Goal: Task Accomplishment & Management: Use online tool/utility

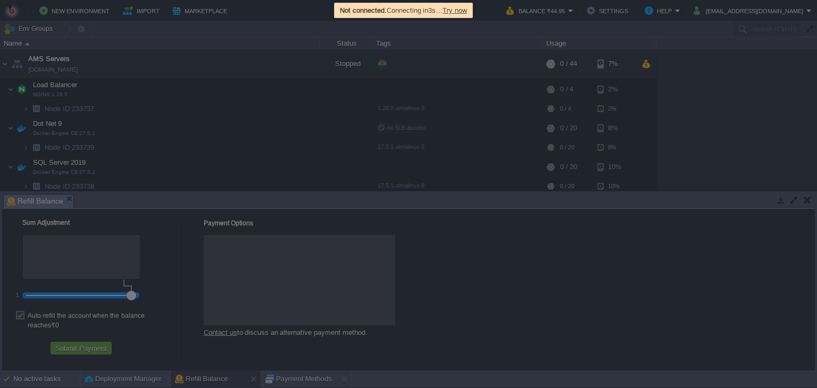
click at [463, 12] on span "Try now" at bounding box center [454, 10] width 24 height 8
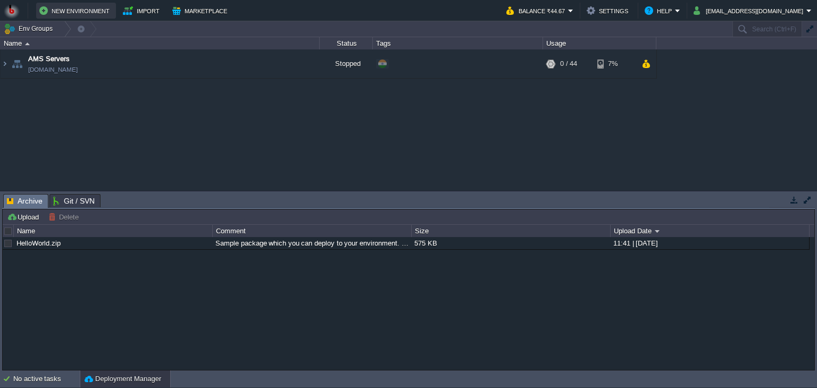
click at [75, 15] on button "New Environment" at bounding box center [75, 10] width 73 height 13
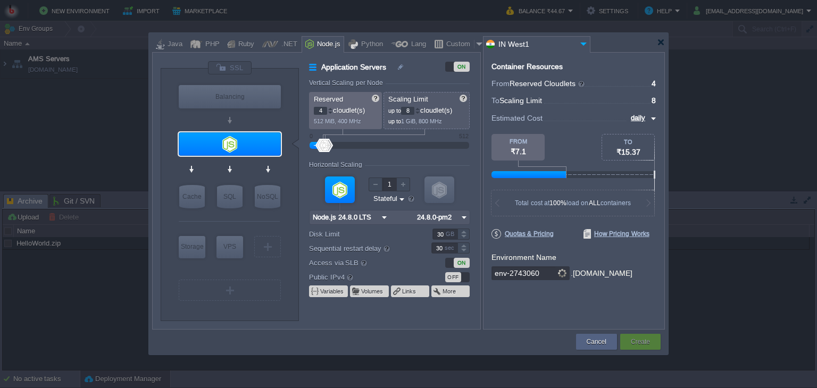
click at [406, 234] on label "Disk Limit" at bounding box center [363, 234] width 108 height 11
click at [432, 234] on input "30" at bounding box center [444, 234] width 25 height 11
click at [302, 258] on div "Application Servers ON Vertical Scaling per Node Reserved 4 cloudlet(s) 512 MiB…" at bounding box center [389, 195] width 181 height 268
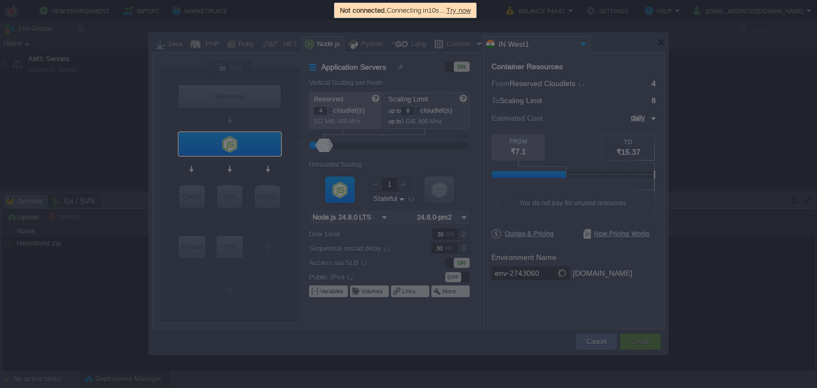
click at [464, 12] on span "Try now" at bounding box center [458, 10] width 24 height 8
click at [459, 13] on span "Try now" at bounding box center [458, 10] width 24 height 8
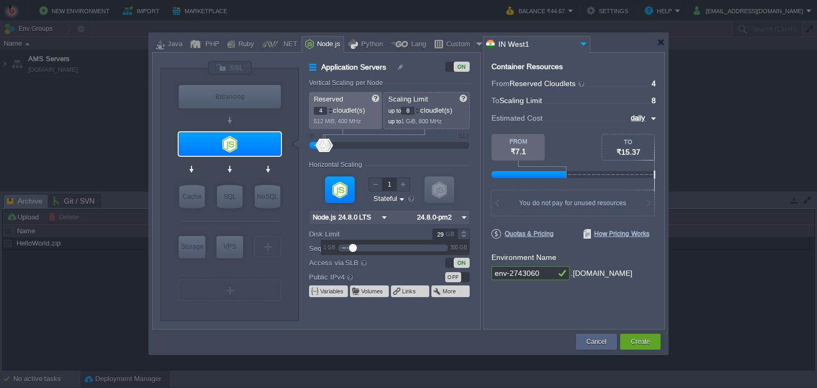
click at [464, 239] on div at bounding box center [463, 237] width 12 height 5
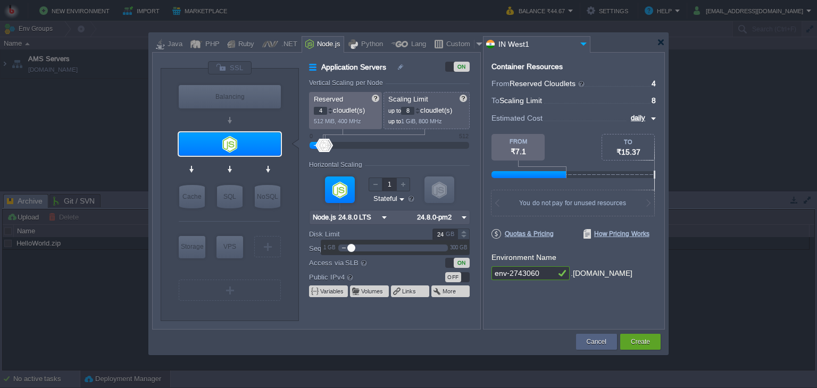
click at [464, 239] on div at bounding box center [463, 237] width 12 height 5
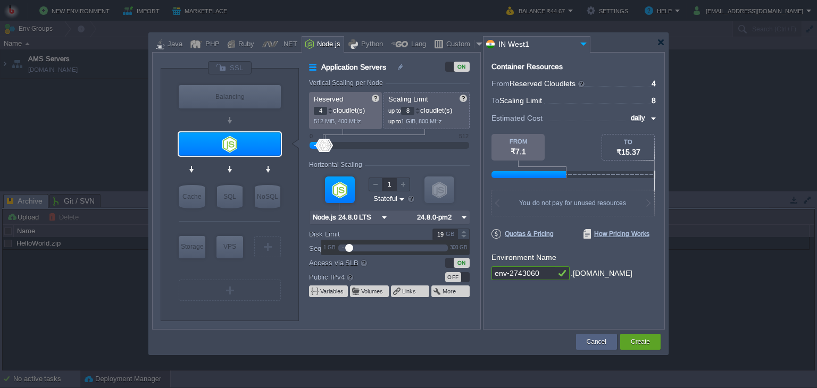
click at [464, 239] on div at bounding box center [463, 237] width 12 height 5
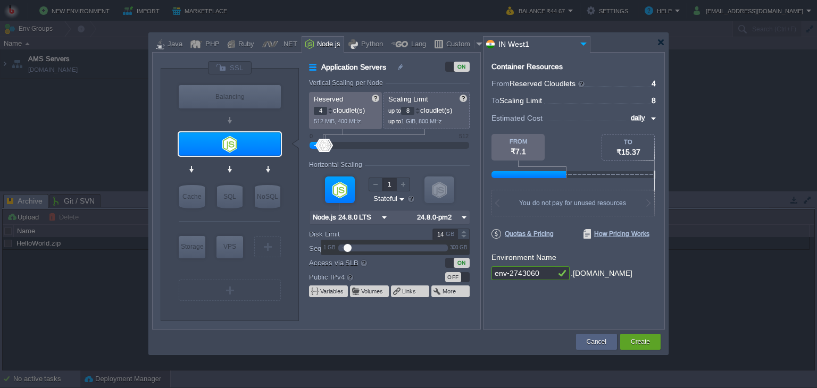
click at [464, 239] on div at bounding box center [463, 237] width 12 height 5
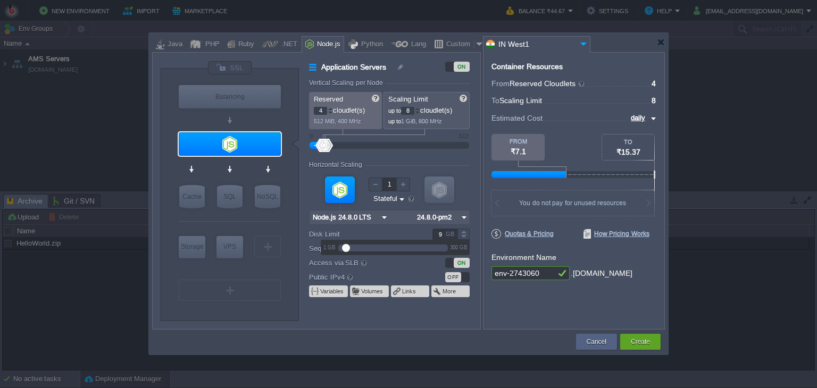
click at [464, 239] on div at bounding box center [463, 237] width 12 height 5
click at [464, 232] on div at bounding box center [463, 231] width 12 height 5
type input "10"
click at [464, 232] on div at bounding box center [463, 231] width 12 height 5
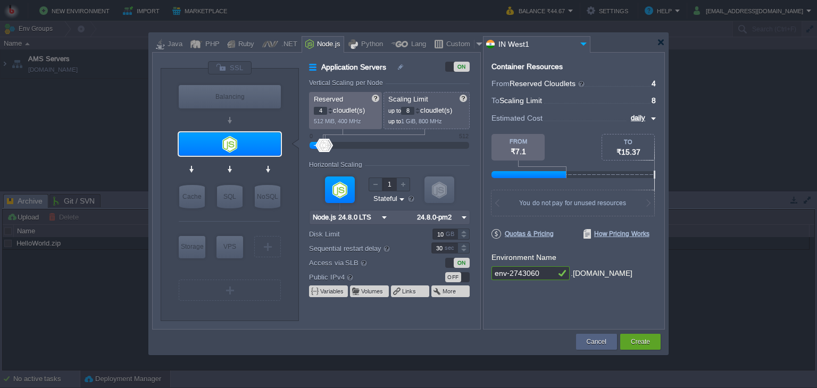
click at [420, 329] on form "Vertical Scaling per Node Reserved 4 cloudlet(s) 512 MiB, 400 MHz Scaling Limit…" at bounding box center [394, 204] width 171 height 250
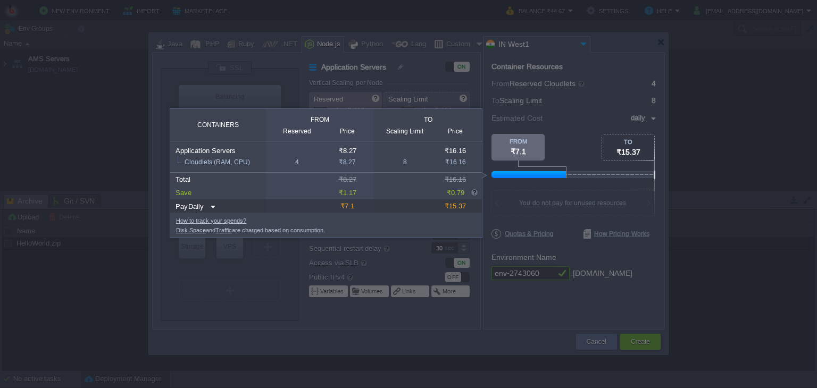
click at [403, 129] on div "Scaling Limit" at bounding box center [404, 132] width 53 height 8
click at [291, 132] on div "Reserved" at bounding box center [296, 132] width 53 height 8
click at [213, 206] on img at bounding box center [211, 207] width 9 height 14
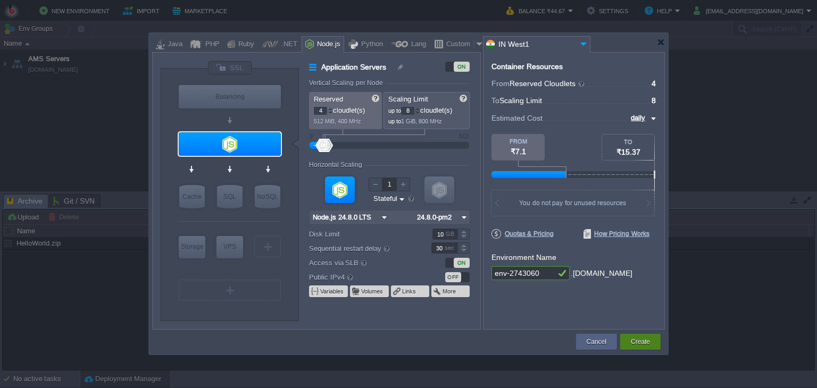
click at [632, 342] on button "Create" at bounding box center [640, 342] width 19 height 11
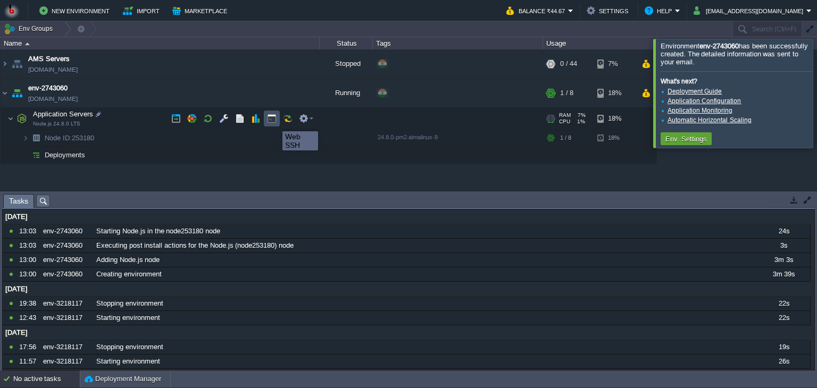
click at [274, 122] on button "button" at bounding box center [272, 119] width 10 height 10
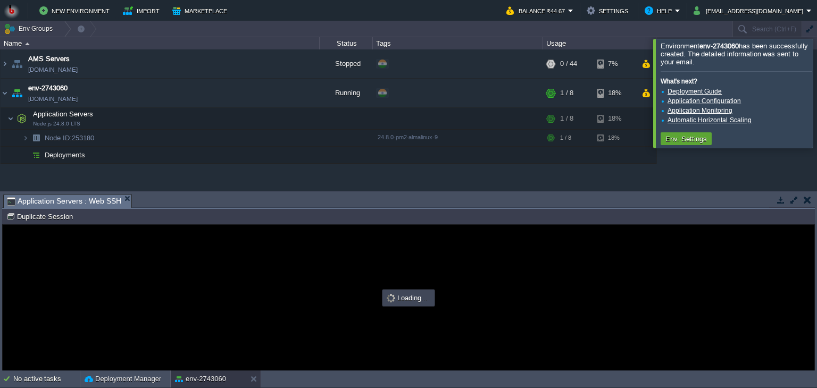
type input "#000000"
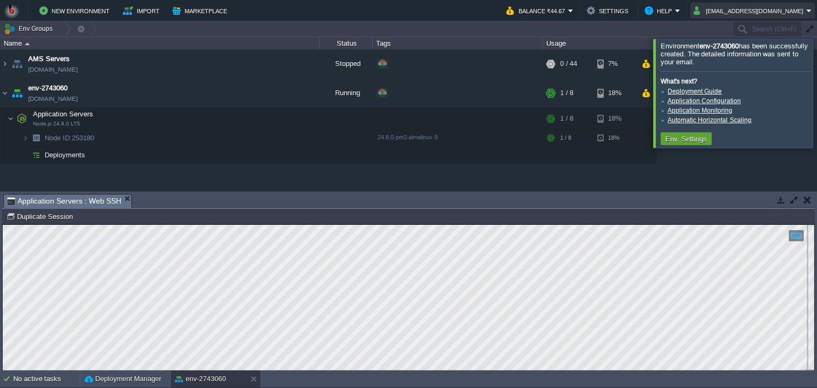
click at [806, 13] on button "[EMAIL_ADDRESS][DOMAIN_NAME]" at bounding box center [749, 10] width 113 height 13
click at [291, 95] on button "button" at bounding box center [293, 93] width 10 height 10
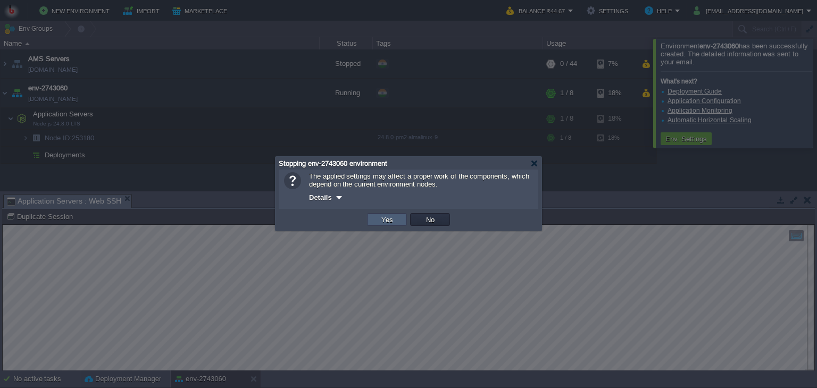
click at [382, 217] on button "Yes" at bounding box center [387, 220] width 18 height 10
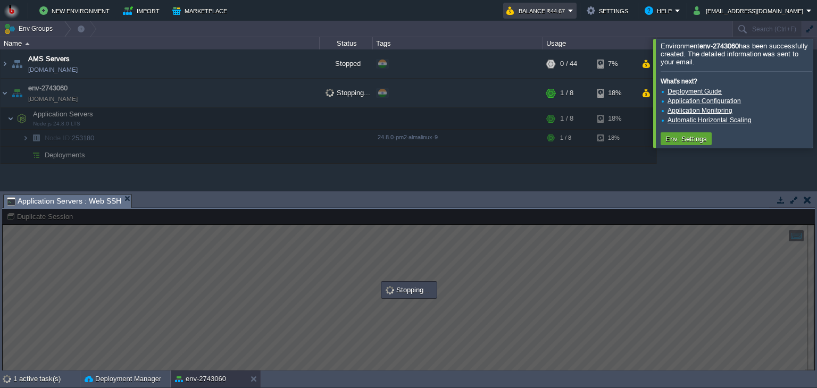
click at [573, 8] on em "Balance ₹44.67" at bounding box center [539, 10] width 67 height 13
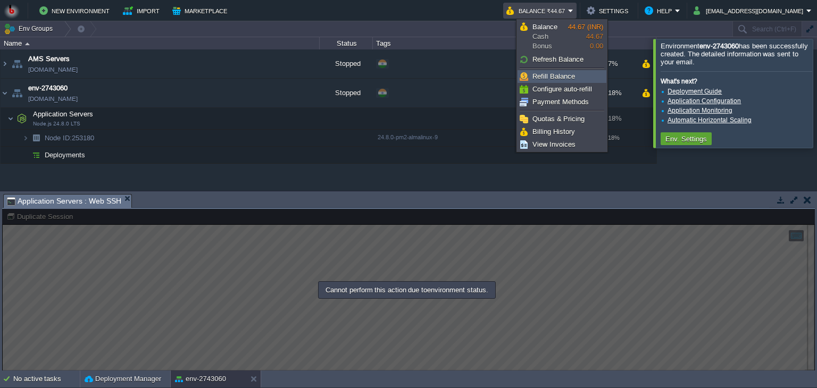
click at [559, 74] on span "Refill Balance" at bounding box center [553, 76] width 43 height 8
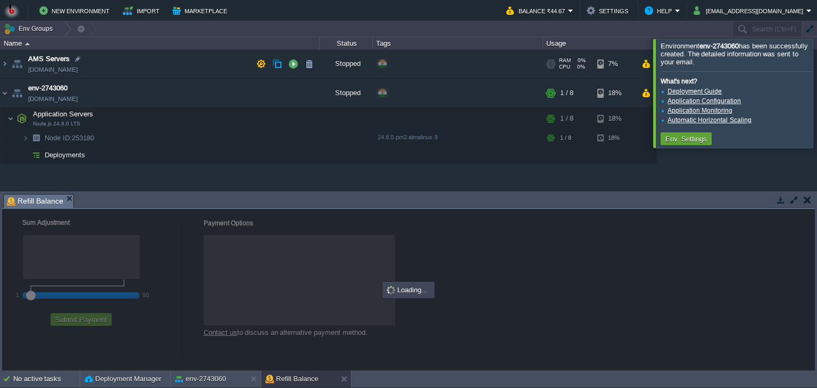
checkbox input "true"
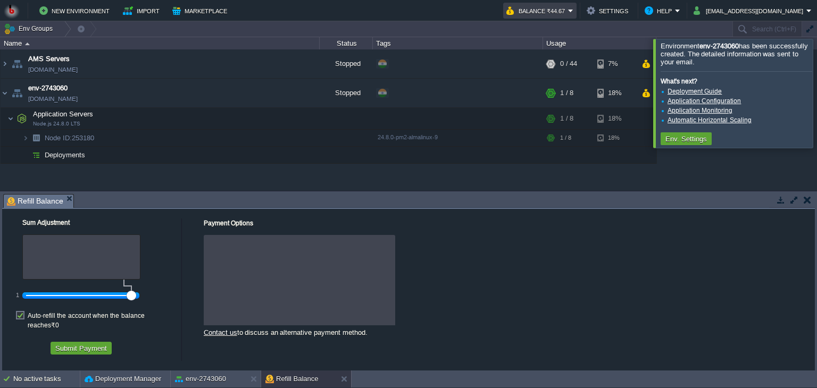
click at [576, 9] on td "Balance ₹44.67" at bounding box center [539, 11] width 73 height 16
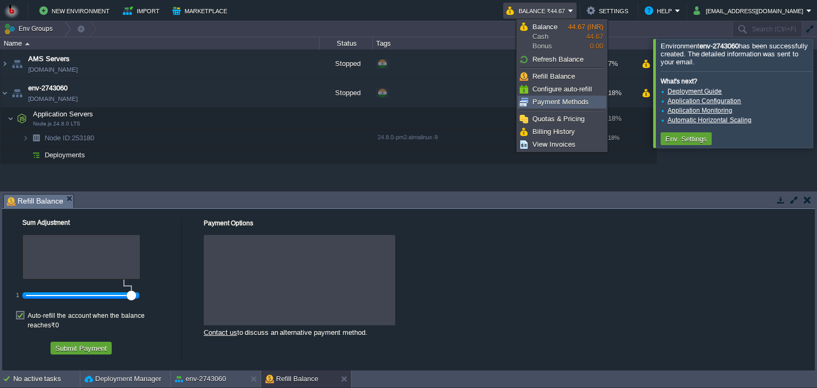
click at [563, 102] on span "Payment Methods" at bounding box center [560, 102] width 56 height 8
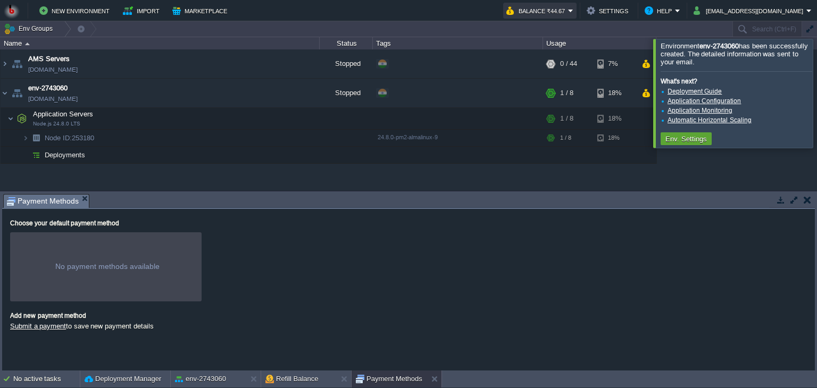
click at [568, 13] on button "Balance ₹44.67" at bounding box center [537, 10] width 62 height 13
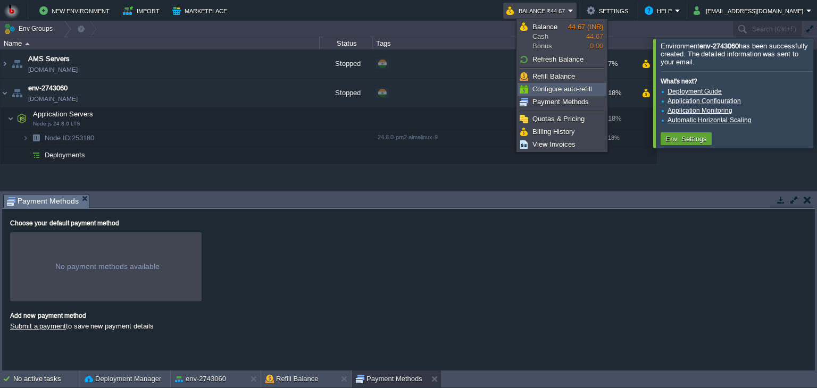
click at [549, 94] on link "Configure auto-refill" at bounding box center [562, 89] width 88 height 12
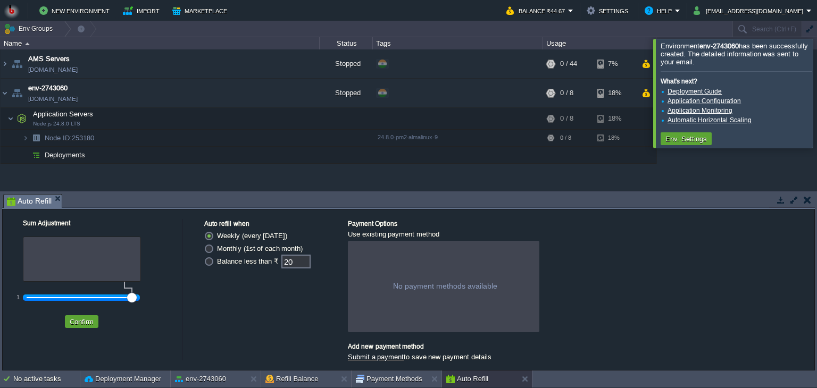
click at [217, 260] on label "Balance less than ₹" at bounding box center [247, 261] width 61 height 8
click at [208, 260] on input "Balance less than ₹" at bounding box center [207, 263] width 7 height 7
radio input "true"
click at [397, 298] on div at bounding box center [443, 286] width 191 height 91
